Goal: Task Accomplishment & Management: Manage account settings

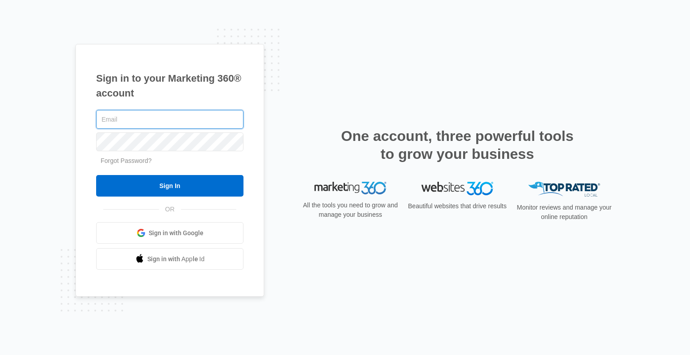
drag, startPoint x: 139, startPoint y: 116, endPoint x: 140, endPoint y: 123, distance: 6.9
click at [139, 116] on input "text" at bounding box center [169, 119] width 147 height 19
type input "[EMAIL_ADDRESS][DOMAIN_NAME]"
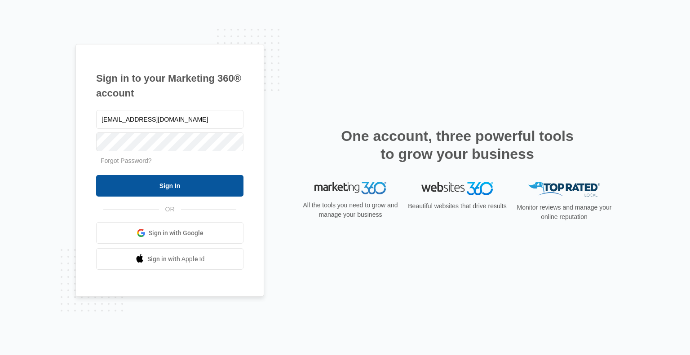
click at [191, 181] on input "Sign In" at bounding box center [169, 186] width 147 height 22
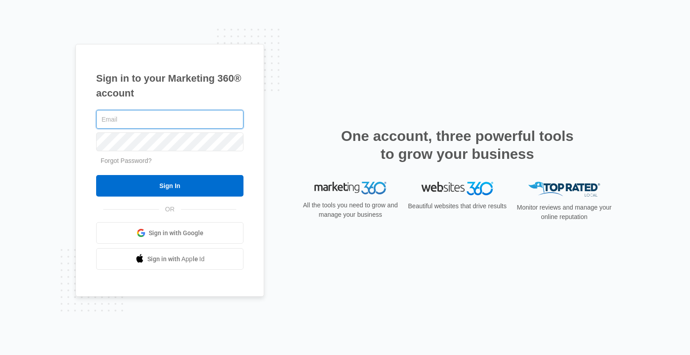
type input "[EMAIL_ADDRESS][DOMAIN_NAME]"
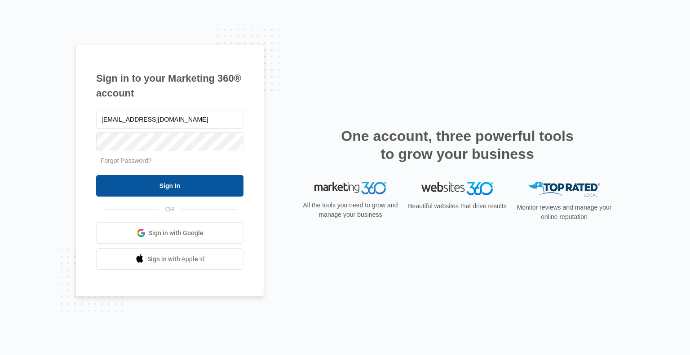
click at [149, 177] on input "Sign In" at bounding box center [169, 186] width 147 height 22
